Goal: Navigation & Orientation: Find specific page/section

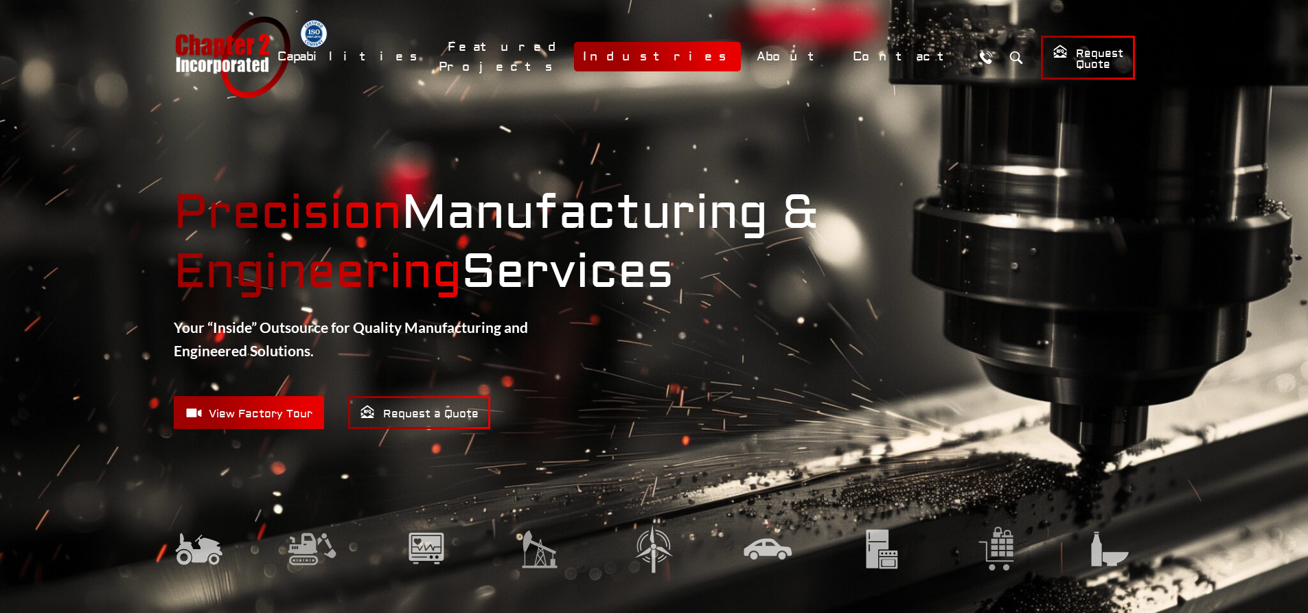
click at [741, 64] on link "Industries" at bounding box center [657, 57] width 167 height 30
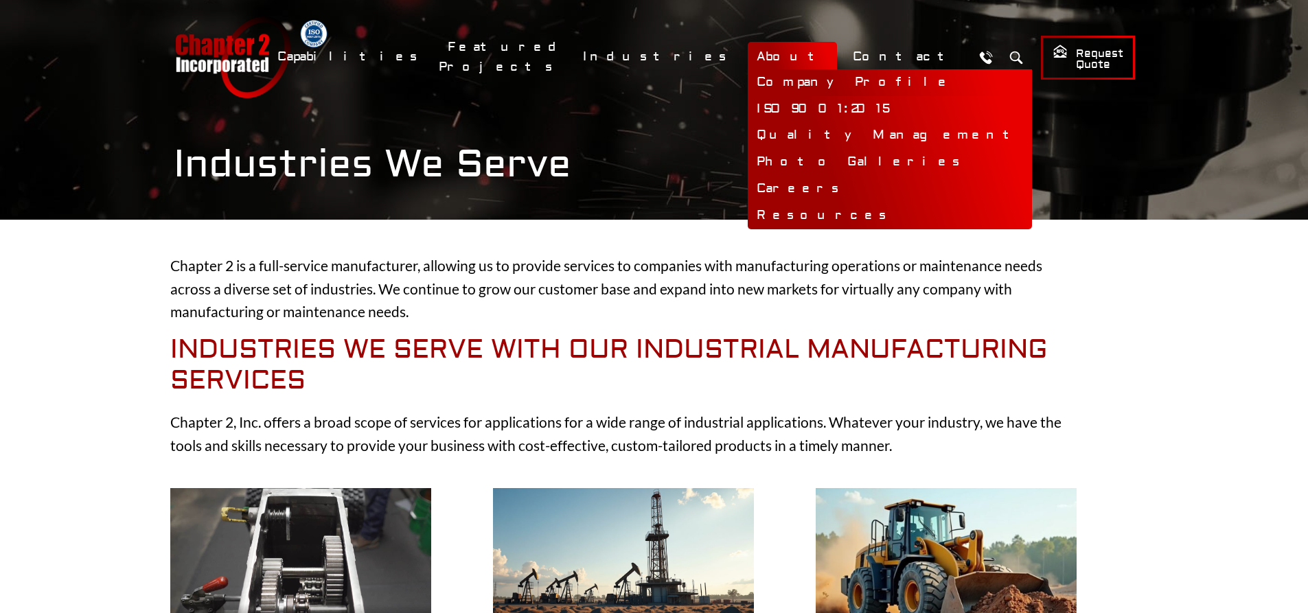
click at [839, 79] on link "Company Profile" at bounding box center [890, 82] width 284 height 27
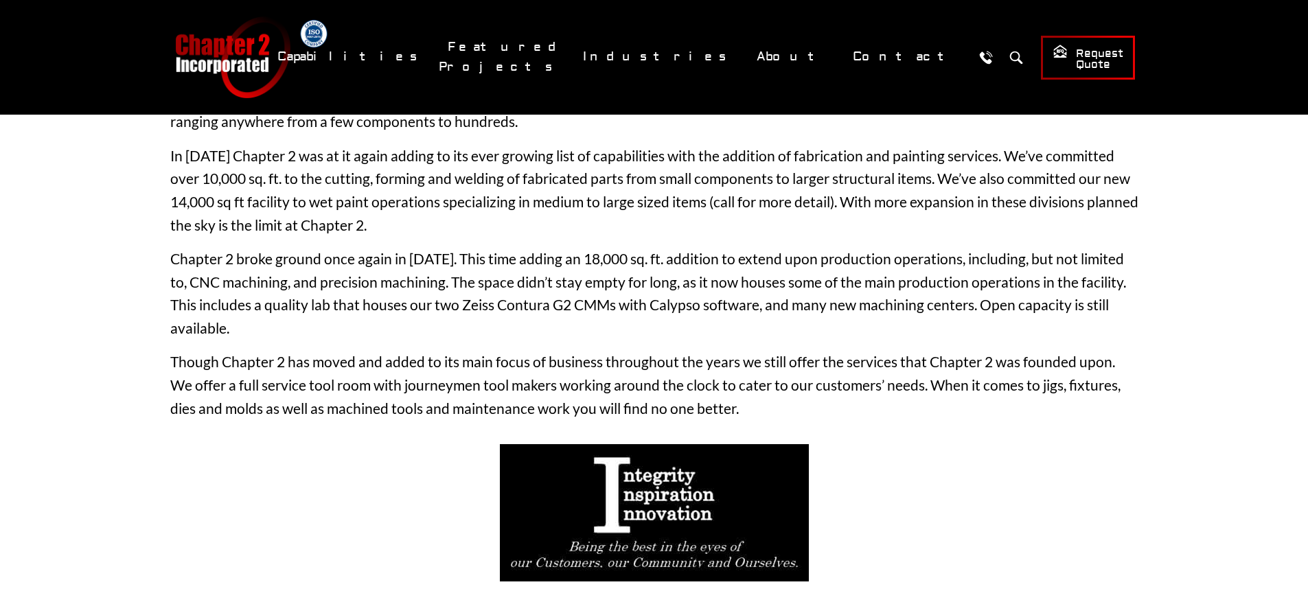
scroll to position [275, 0]
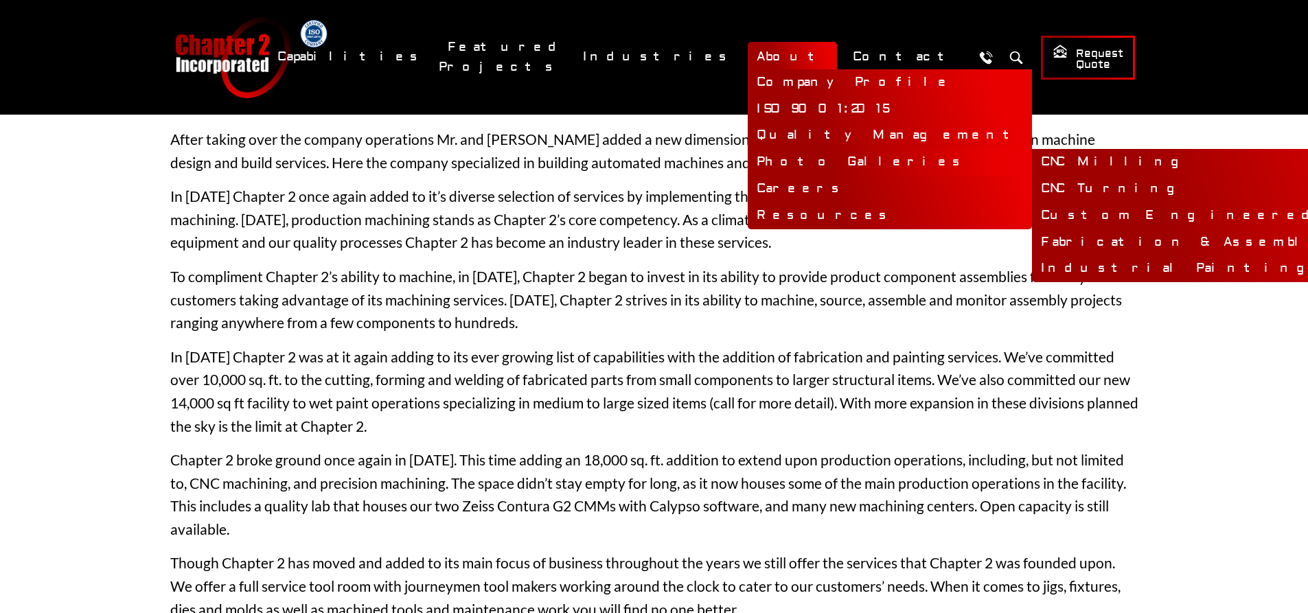
click at [837, 155] on link "Photo Galleries" at bounding box center [890, 162] width 284 height 27
click at [1032, 163] on link "CNC Milling" at bounding box center [1269, 162] width 475 height 27
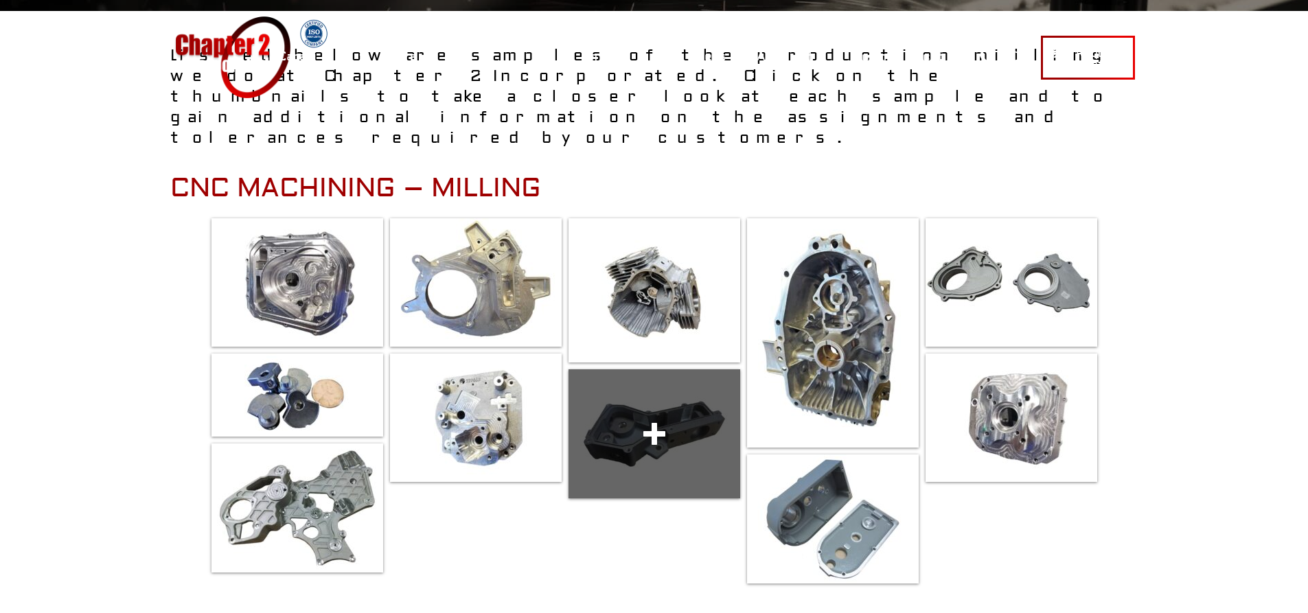
scroll to position [343, 0]
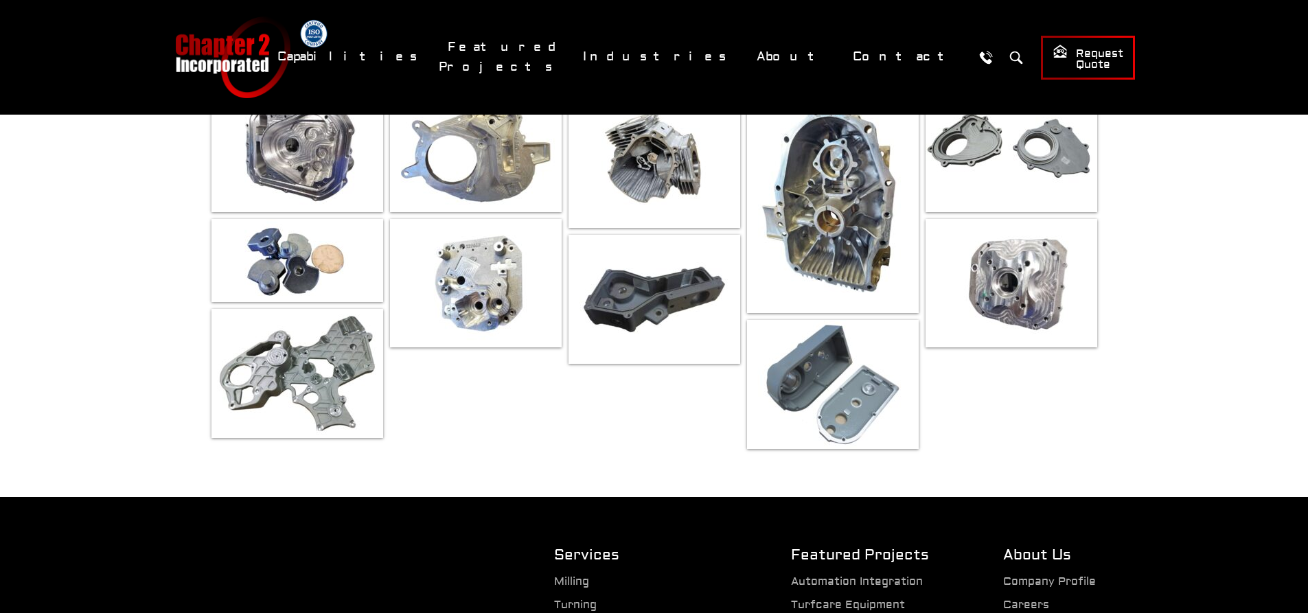
click at [669, 456] on div at bounding box center [654, 466] width 968 height 21
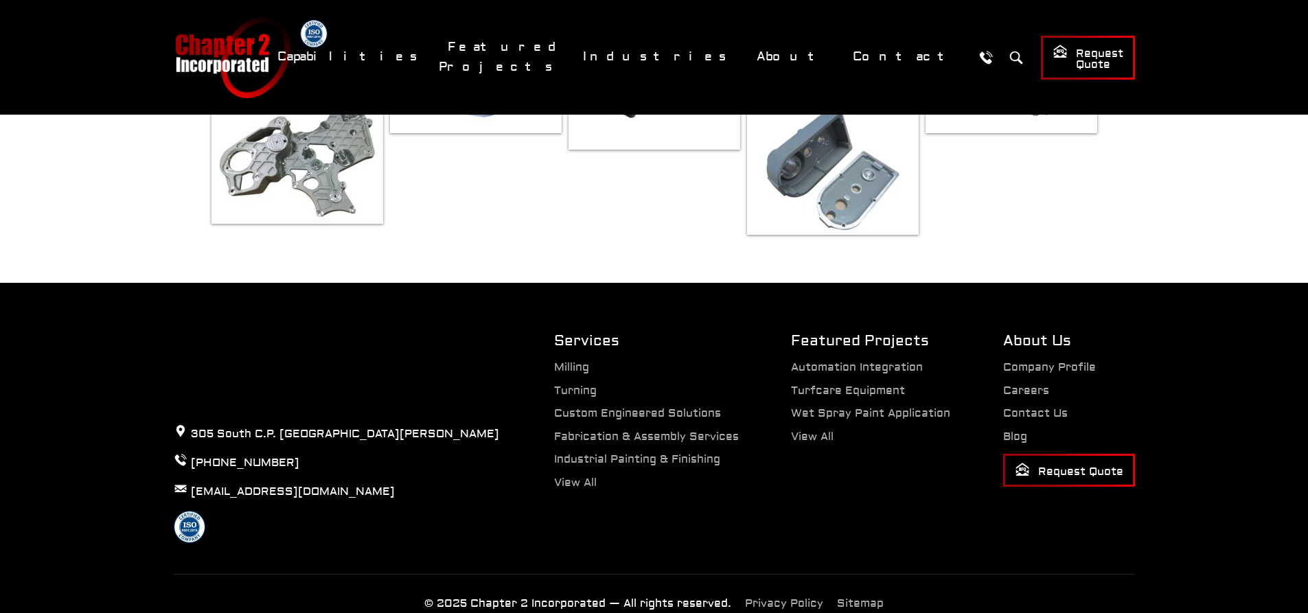
scroll to position [146, 0]
